Goal: Check status

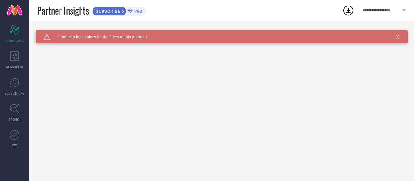
click at [397, 35] on icon at bounding box center [398, 37] width 4 height 4
